Goal: Transaction & Acquisition: Purchase product/service

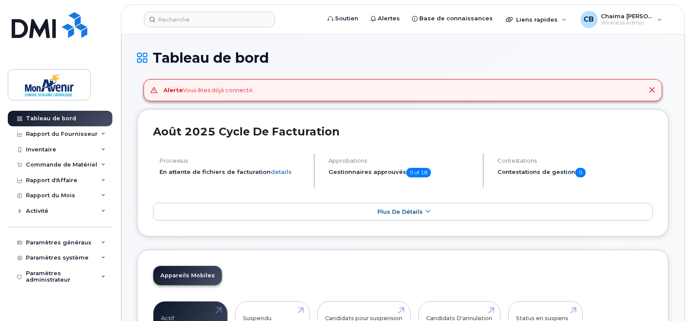
click at [228, 11] on header "Soutien Alertes Base de connaissances Liens rapides Suspendre/Supprimer l’appar…" at bounding box center [403, 19] width 564 height 30
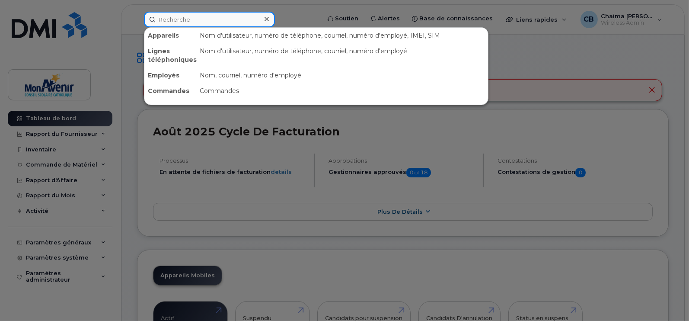
click at [231, 18] on input at bounding box center [209, 20] width 131 height 16
paste input "416-407-8427"
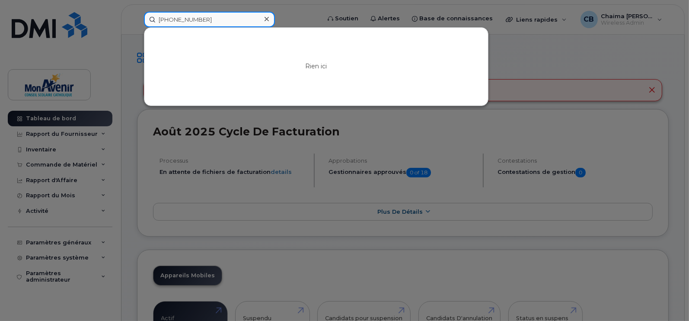
click at [188, 23] on input "416-407-8427" at bounding box center [209, 20] width 131 height 16
drag, startPoint x: 215, startPoint y: 21, endPoint x: 87, endPoint y: 4, distance: 128.8
click at [137, 12] on div "4164078427 Rien ici" at bounding box center [229, 20] width 185 height 16
paste input "[PERSON_NAME]"
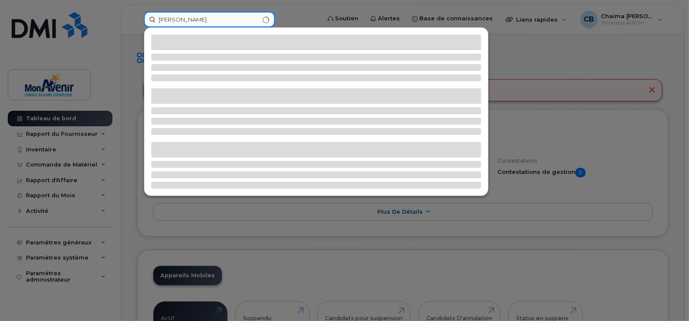
type input "[PERSON_NAME]"
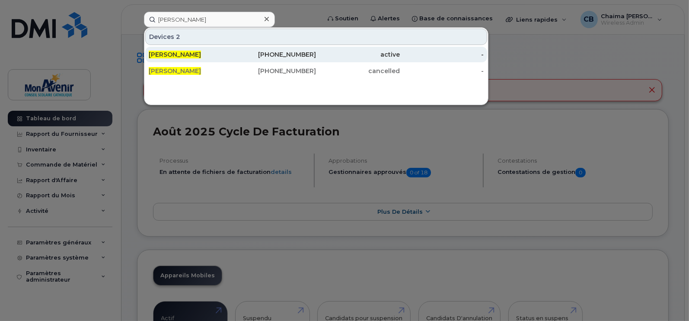
click at [344, 56] on div "active" at bounding box center [359, 54] width 84 height 9
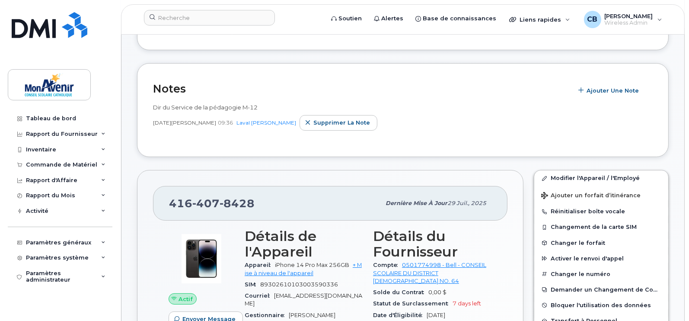
scroll to position [119, 0]
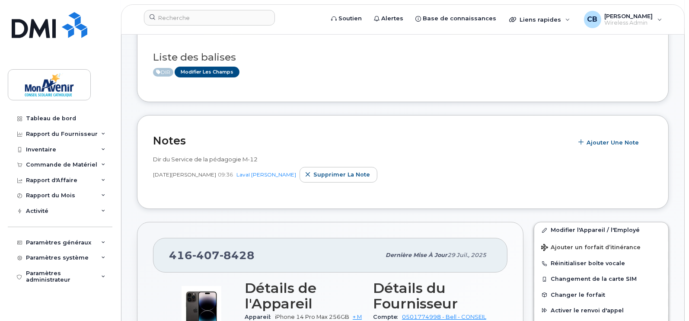
scroll to position [27, 0]
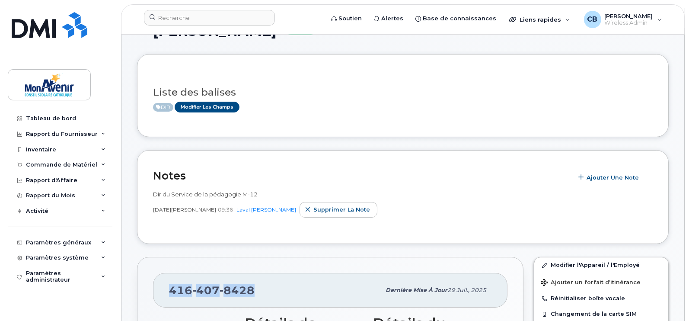
drag, startPoint x: 692, startPoint y: 51, endPoint x: 156, endPoint y: 288, distance: 585.7
click at [156, 288] on div "[PHONE_NUMBER] Dernière mise à jour [DATE]" at bounding box center [330, 290] width 355 height 35
copy span "[PHONE_NUMBER]"
click at [63, 159] on div "Commande de Matériel" at bounding box center [60, 165] width 105 height 16
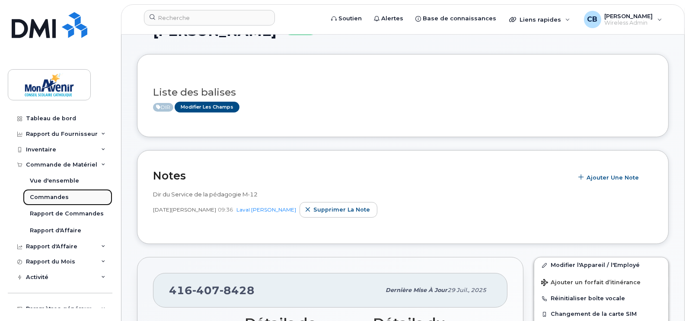
click at [45, 195] on div "Commandes" at bounding box center [49, 197] width 39 height 8
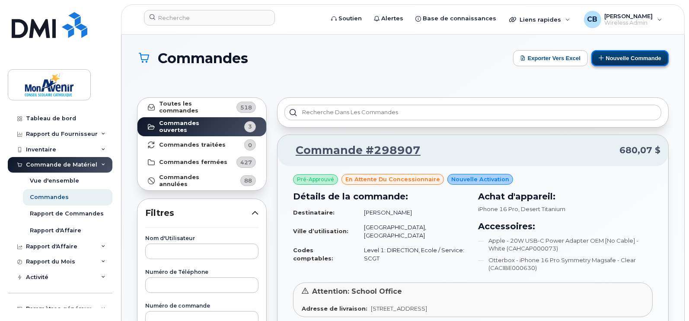
click at [628, 57] on button "Nouvelle commande" at bounding box center [630, 58] width 77 height 16
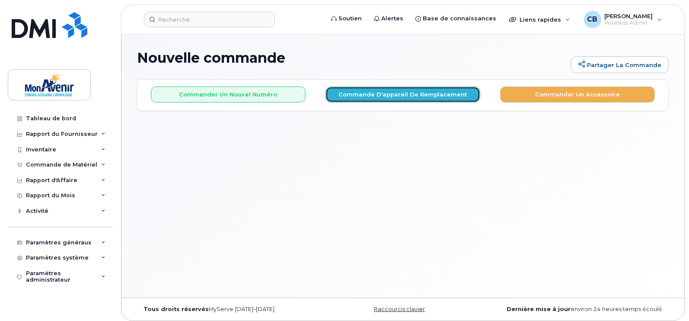
drag, startPoint x: 366, startPoint y: 96, endPoint x: 356, endPoint y: 94, distance: 10.1
click at [356, 94] on button "Commande d'appareil de remplacement" at bounding box center [403, 95] width 155 height 16
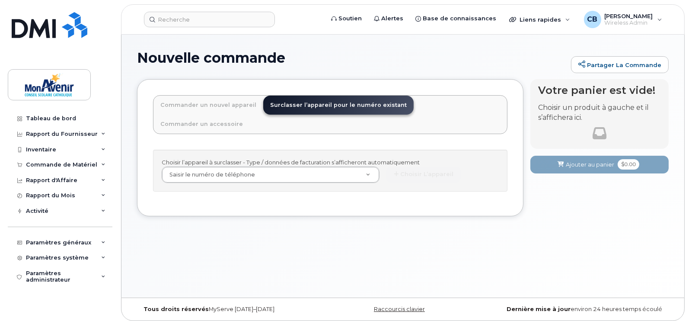
click at [258, 163] on div "Choisir l’appareil à surclasser - Type / données de facturation s’afficheront a…" at bounding box center [330, 171] width 355 height 42
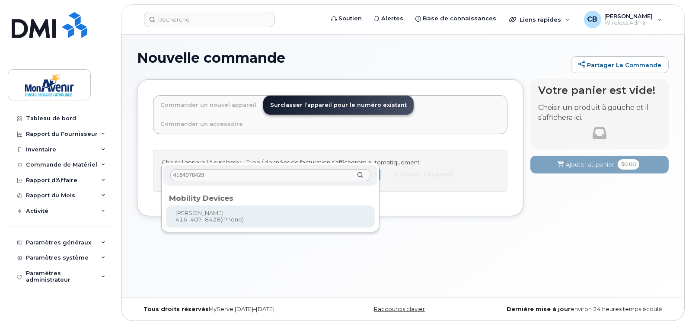
type input "4164078428"
type input "318991"
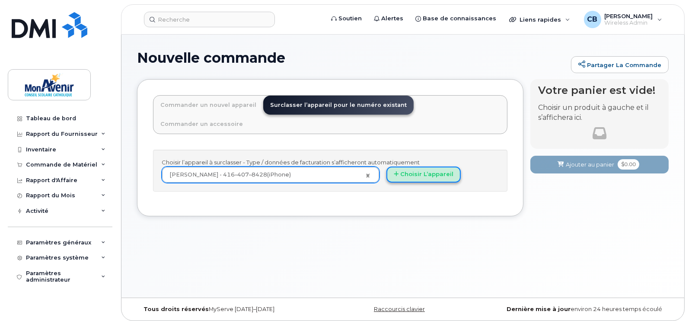
click at [431, 167] on button "Choisir l’appareil" at bounding box center [424, 175] width 74 height 16
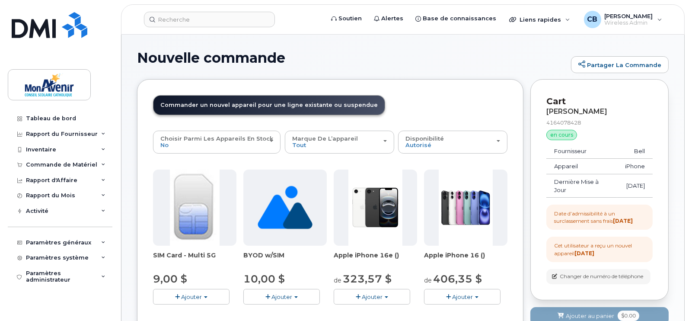
click at [333, 144] on div "Marque de l’appareil Tout Android iPhone Unknown" at bounding box center [339, 141] width 95 height 13
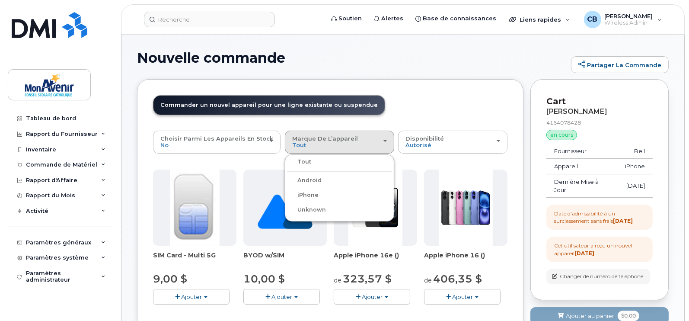
click at [298, 194] on label "iPhone" at bounding box center [303, 195] width 32 height 10
click at [0, 0] on input "iPhone" at bounding box center [0, 0] width 0 height 0
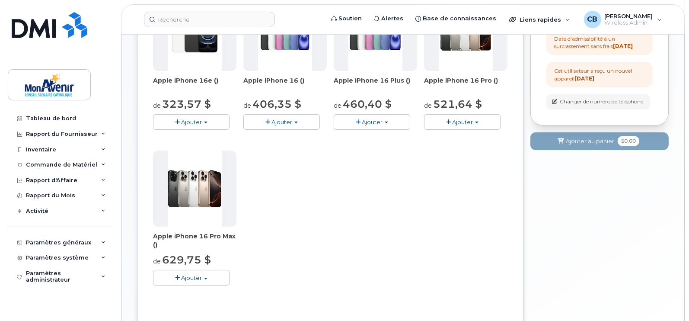
scroll to position [208, 0]
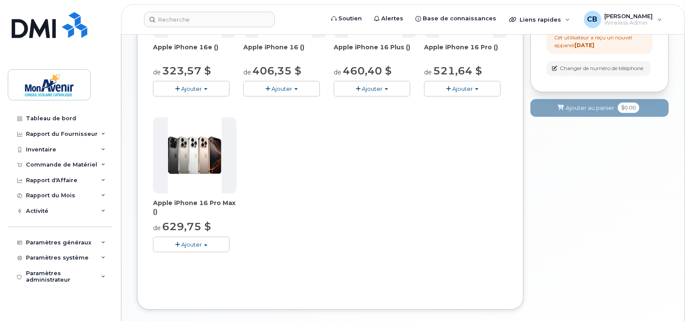
click at [258, 173] on div "Apple iPhone 16e () de 323,57 $ Ajouter $323.57 - 2 year term - voice & data pl…" at bounding box center [330, 114] width 355 height 304
click at [207, 241] on button "Ajouter" at bounding box center [191, 244] width 77 height 15
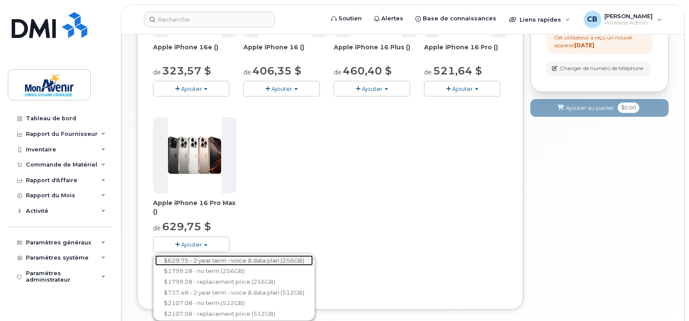
click at [251, 256] on link "$629.75 - 2 year term - voice & data plan (256GB)" at bounding box center [234, 260] width 158 height 11
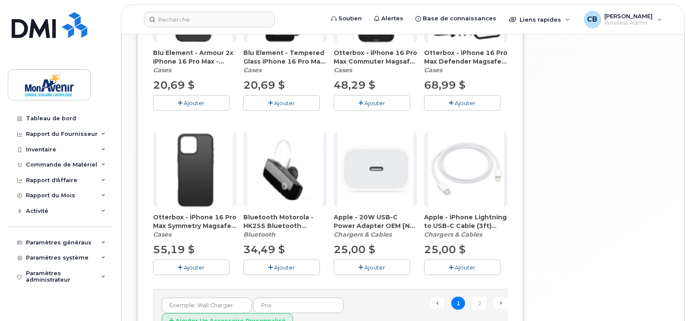
scroll to position [558, 0]
click at [390, 263] on button "Ajouter" at bounding box center [372, 266] width 77 height 15
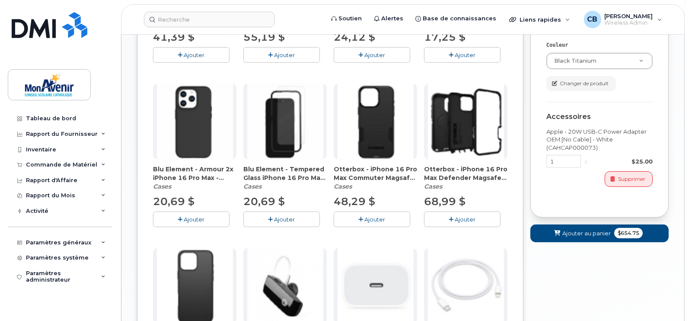
scroll to position [442, 0]
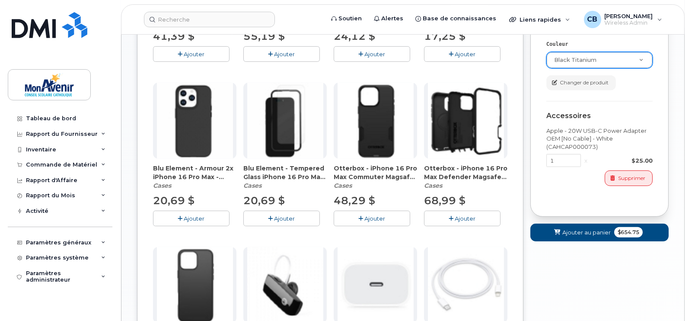
click at [583, 58] on div "Black Titanium" at bounding box center [600, 60] width 106 height 16
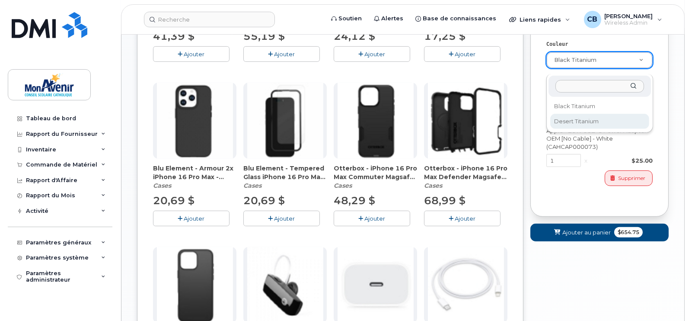
select select "Desert Titanium"
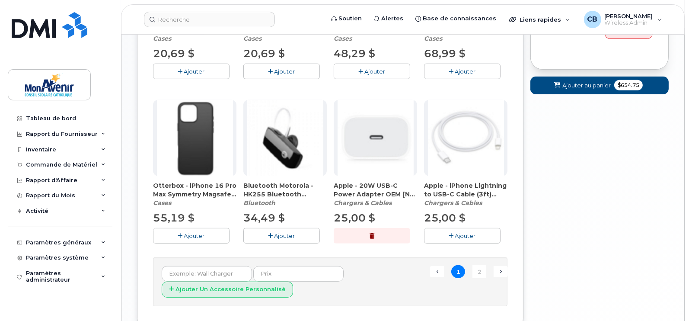
scroll to position [615, 0]
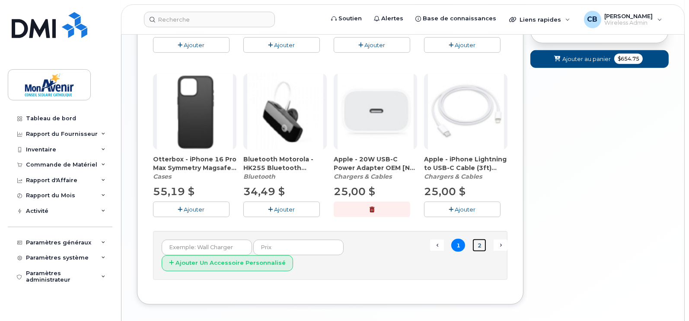
click at [479, 244] on link "2" at bounding box center [480, 245] width 14 height 13
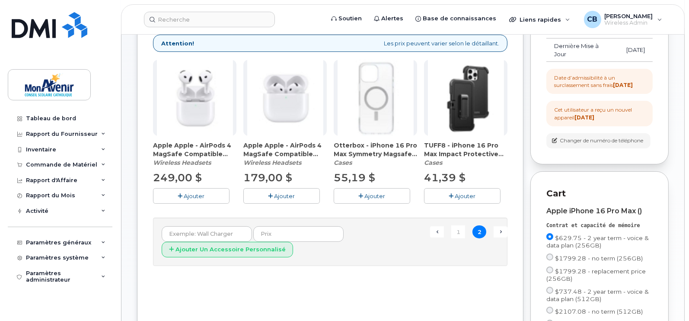
scroll to position [128, 0]
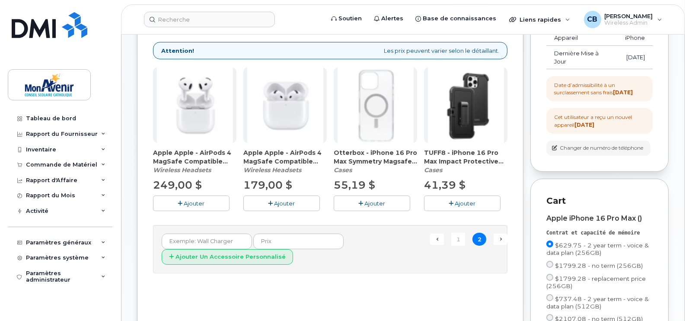
click at [375, 203] on span "Ajouter" at bounding box center [375, 203] width 21 height 7
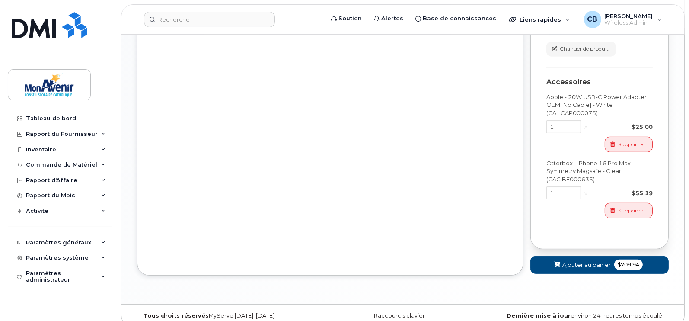
scroll to position [492, 0]
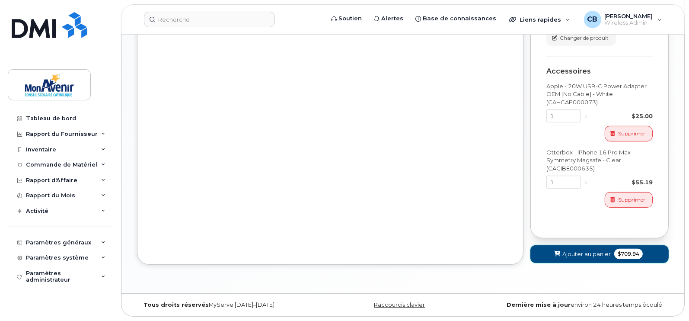
click at [578, 254] on span "Ajouter au panier" at bounding box center [587, 254] width 48 height 8
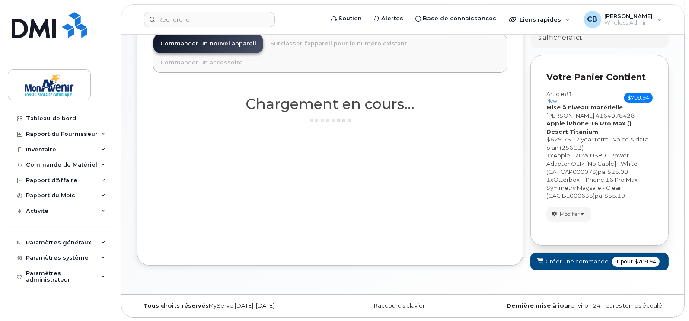
scroll to position [434, 0]
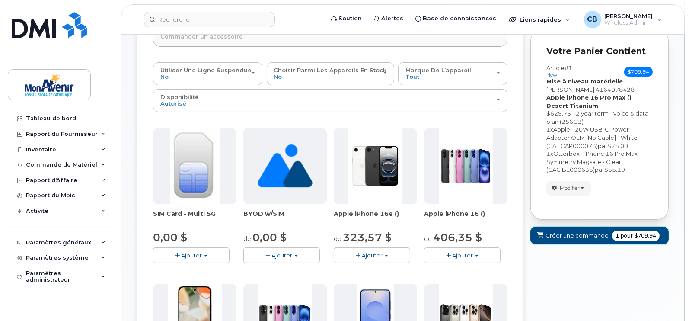
click at [583, 240] on button "Créer une commande 1 pour $709.94" at bounding box center [600, 236] width 138 height 18
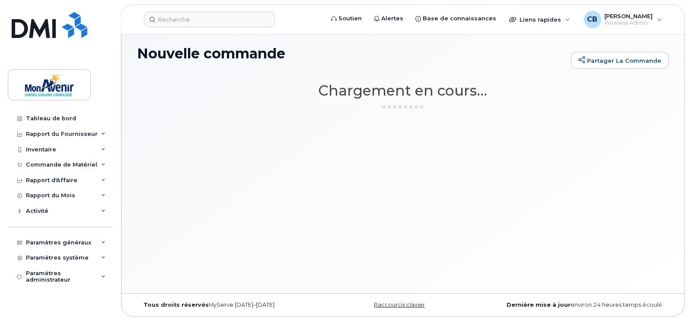
scroll to position [4, 0]
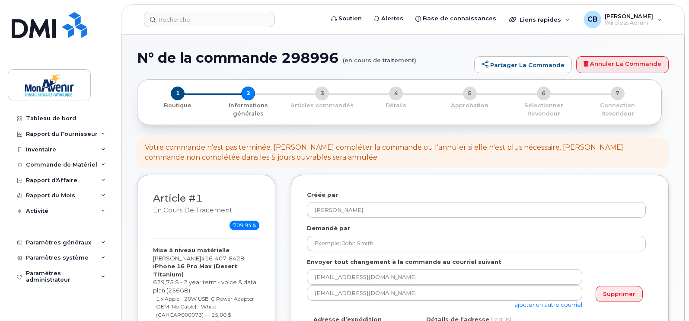
select select
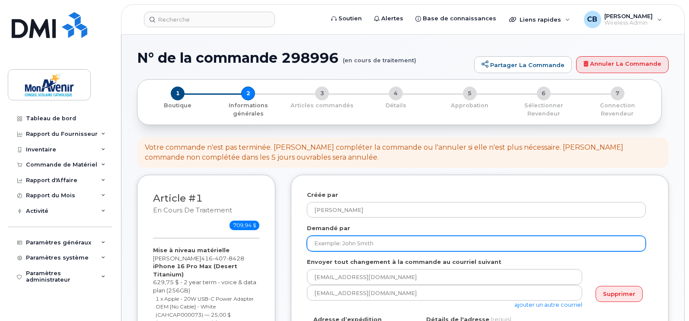
click at [437, 237] on input "Demandé par" at bounding box center [476, 244] width 339 height 16
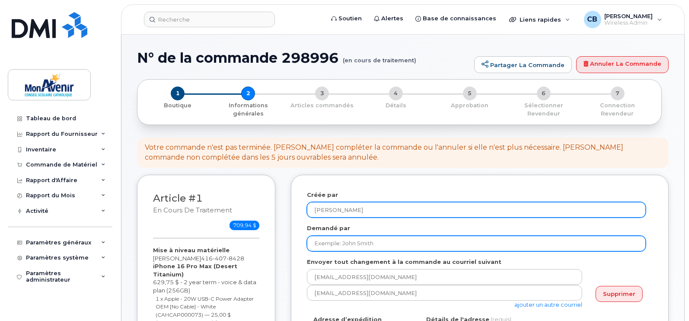
paste input "[PERSON_NAME]"
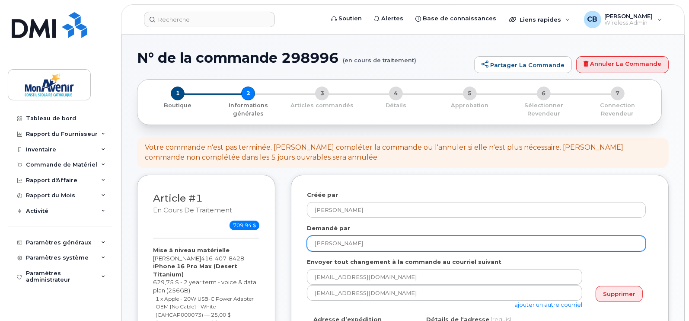
type input "[PERSON_NAME]"
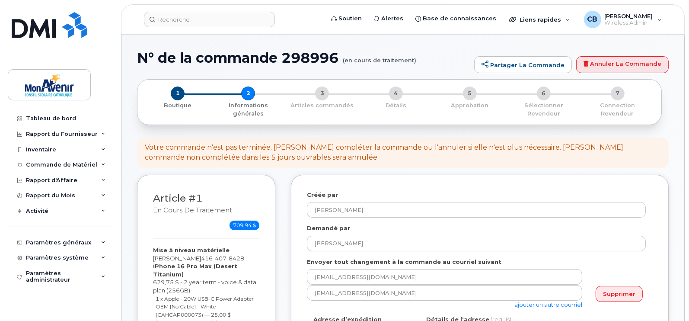
drag, startPoint x: 692, startPoint y: 100, endPoint x: 688, endPoint y: 22, distance: 78.8
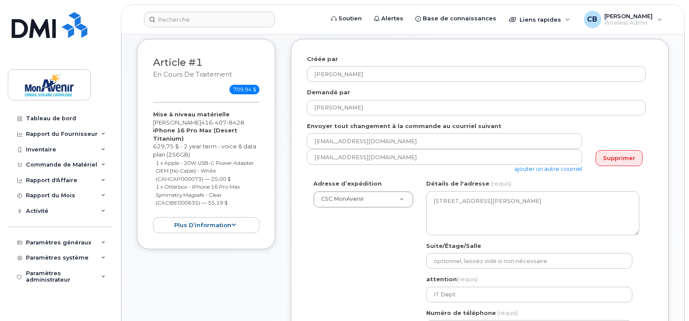
scroll to position [137, 0]
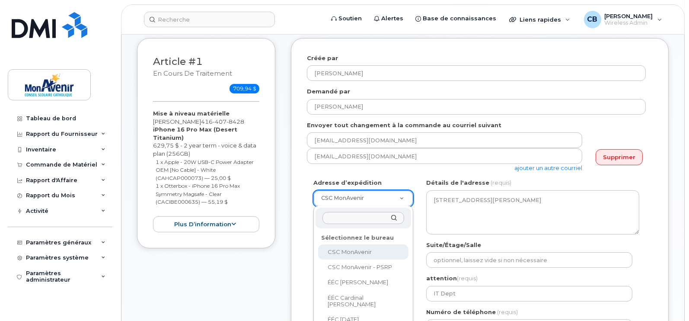
type input "r"
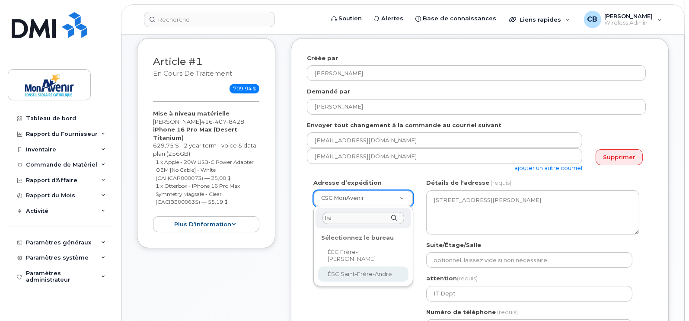
type input "fre"
select select
type textarea "330 Lansdowne Ave TORONTO ON M6H 3Y1 CANADA Toronto Ontario M6H 3Y1"
type input "school office"
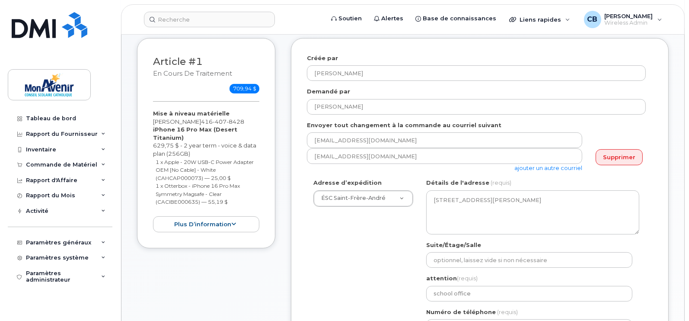
click at [340, 189] on div "Adresse d’expédition ÉSC Saint-Frère-André CSC MonAvenir CSC MonAvenir - PSRP É…" at bounding box center [363, 193] width 113 height 28
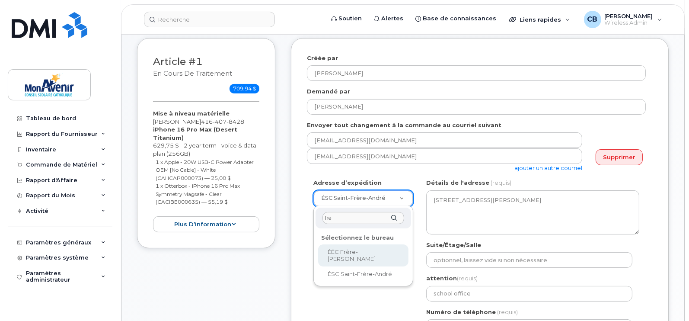
type input "fre"
select select
type textarea "273, chemin Cundles Est Barrie Ontario L4M 6L1"
type input "School Office"
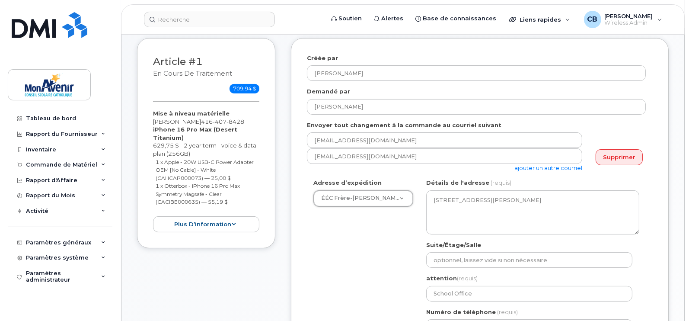
click at [538, 168] on link "ajouter un autre courriel" at bounding box center [549, 167] width 68 height 7
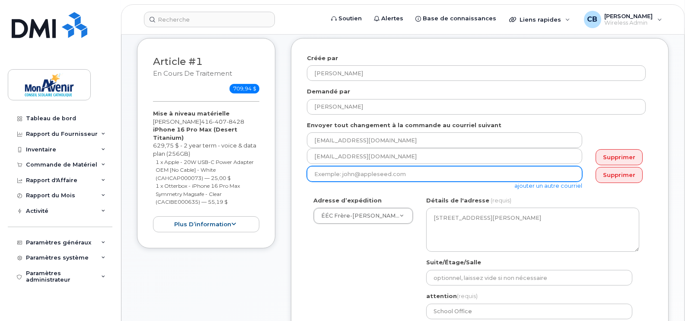
click at [484, 172] on input "email" at bounding box center [445, 174] width 276 height 16
paste input "asandooya@cscmonavenir.ca"
click at [484, 172] on input "asandooya@cscmonavenir.ca" at bounding box center [445, 174] width 276 height 16
type input "asandooya@cscmonavenir.ca"
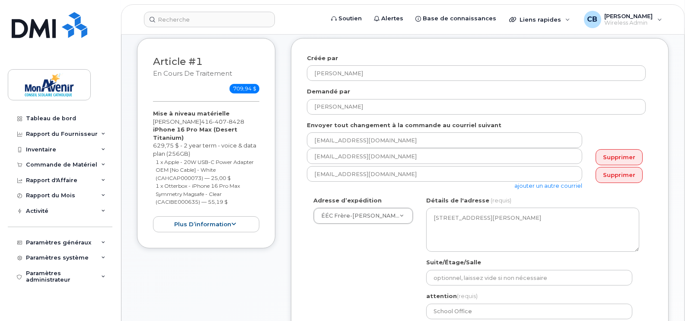
click at [599, 128] on div "Envoyer tout changement à la commande au courriel suivant jtate@cscmonavenir.ca…" at bounding box center [480, 155] width 346 height 69
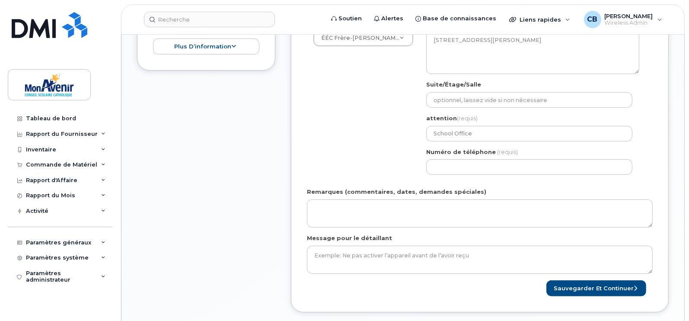
scroll to position [317, 0]
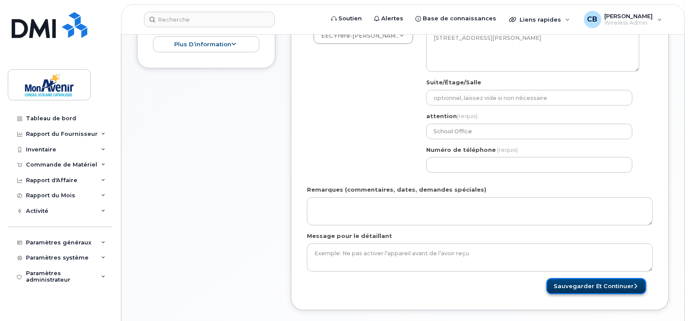
click at [601, 282] on button "Sauvegarder et continuer" at bounding box center [597, 286] width 100 height 16
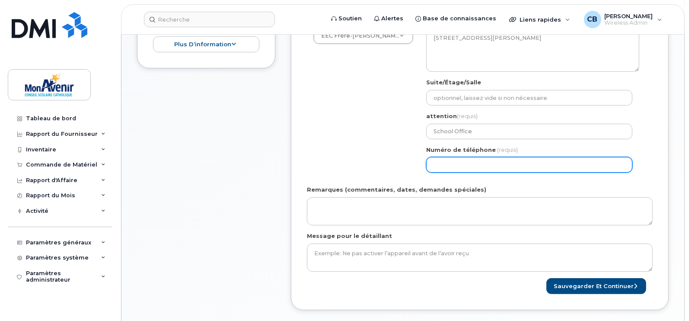
paste input "4164078428"
type input "4164078428"
select select
type input "4164078428"
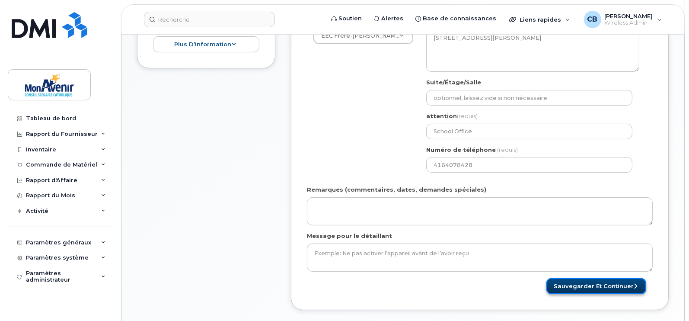
click at [615, 283] on button "Sauvegarder et continuer" at bounding box center [597, 286] width 100 height 16
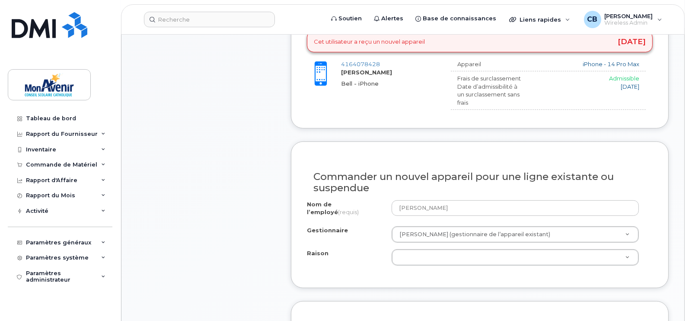
scroll to position [390, 0]
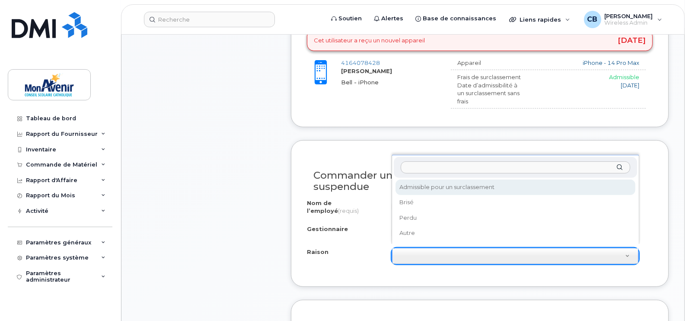
select select "eligible_for_upgrade"
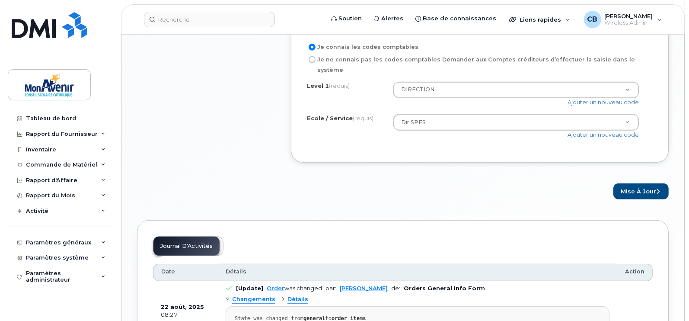
scroll to position [812, 0]
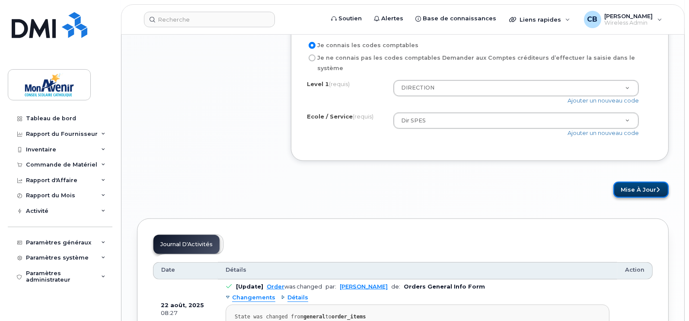
click at [637, 182] on button "Mise à jour" at bounding box center [641, 190] width 55 height 16
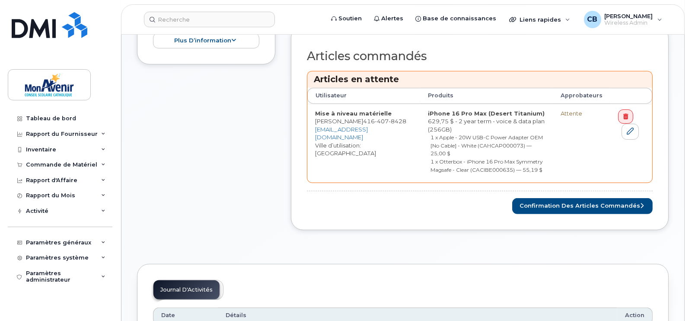
scroll to position [359, 0]
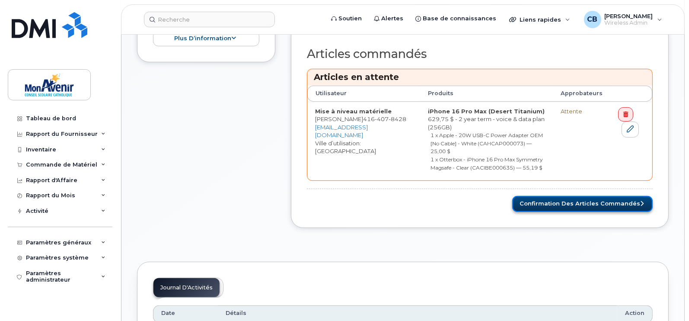
click at [558, 196] on button "Confirmation des articles commandés" at bounding box center [583, 204] width 141 height 16
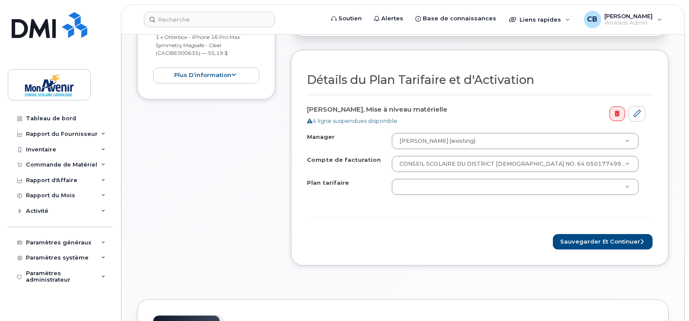
scroll to position [301, 0]
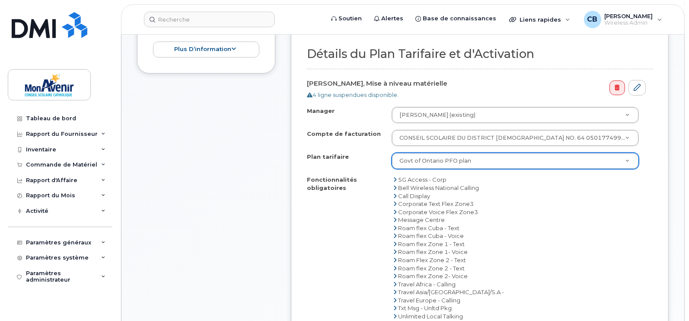
select select "Govt of Ontario PFO plan"
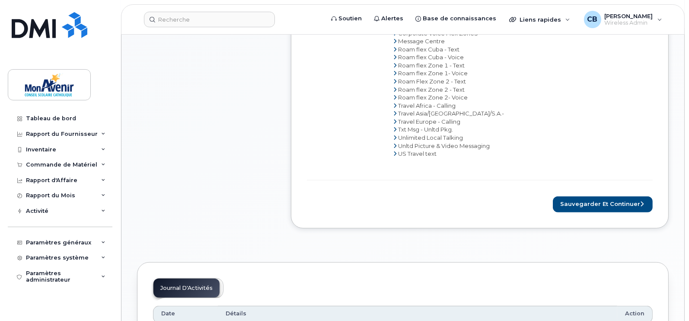
scroll to position [542, 0]
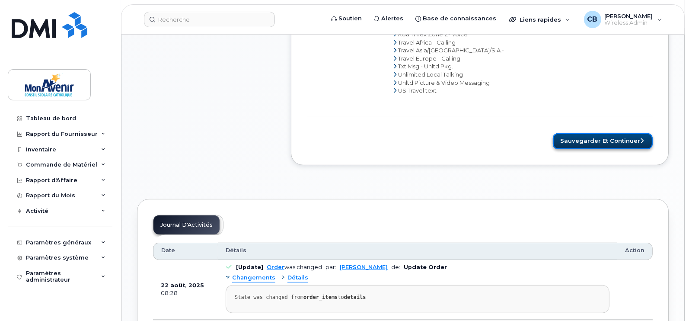
click at [606, 141] on button "Sauvegarder et continuer" at bounding box center [603, 141] width 100 height 16
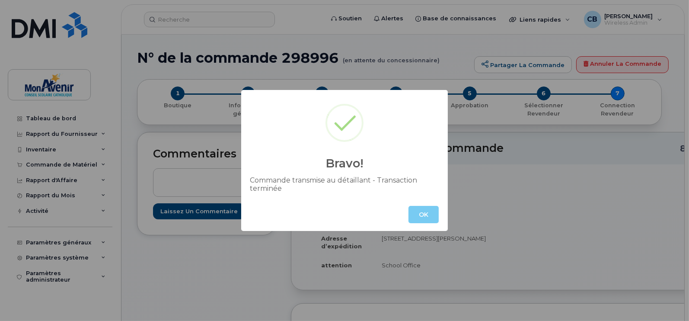
click at [424, 214] on button "OK" at bounding box center [424, 214] width 30 height 17
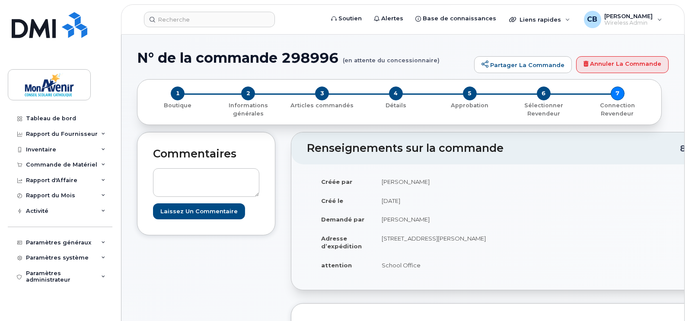
click at [314, 60] on h1 "N° de la commande 298996 (en attente du concessionnaire)" at bounding box center [303, 57] width 333 height 15
copy h1 "298996"
